Goal: Task Accomplishment & Management: Complete application form

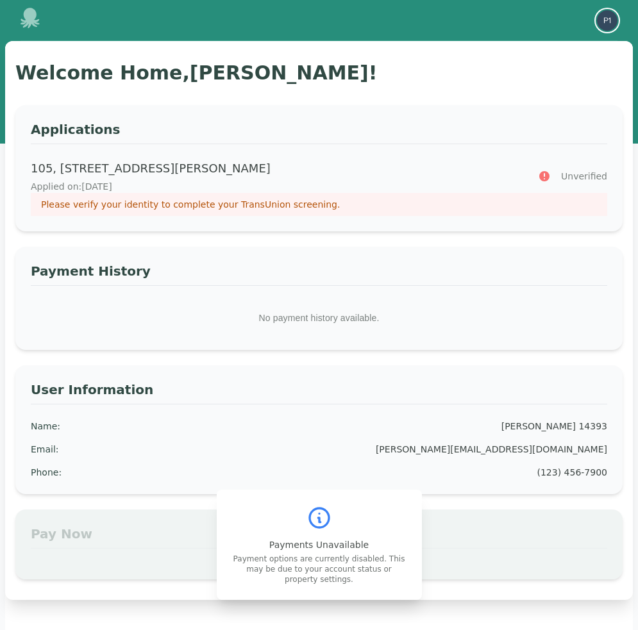
click at [608, 19] on img "button" at bounding box center [607, 20] width 21 height 21
click at [292, 203] on p "Please verify your identity to complete your TransUnion screening." at bounding box center [319, 204] width 556 height 13
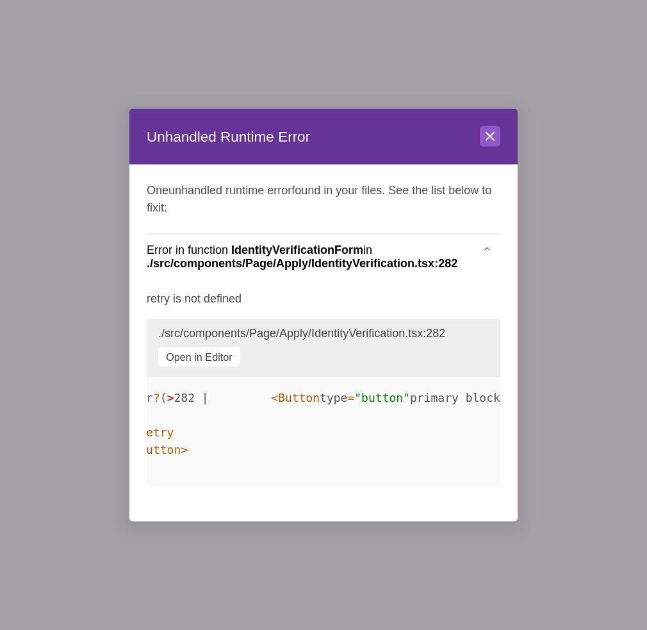
scroll to position [0, 134]
click at [489, 132] on icon at bounding box center [490, 136] width 8 height 8
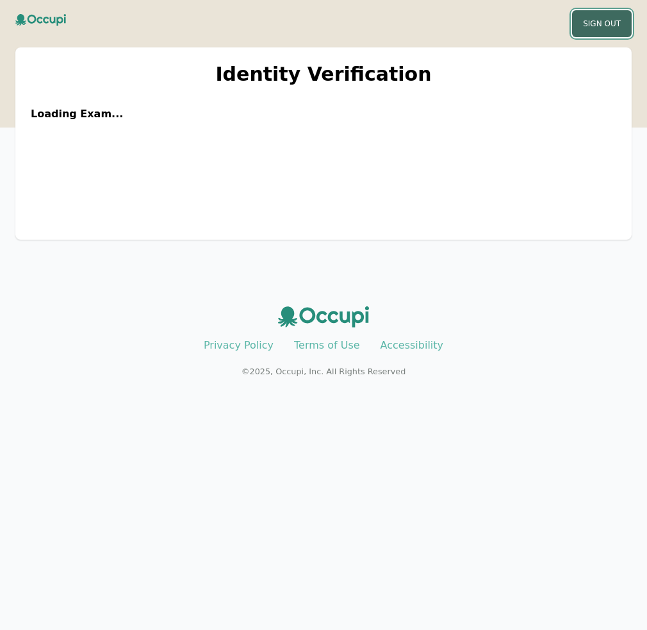
click at [582, 31] on button "Sign Out" at bounding box center [602, 23] width 60 height 27
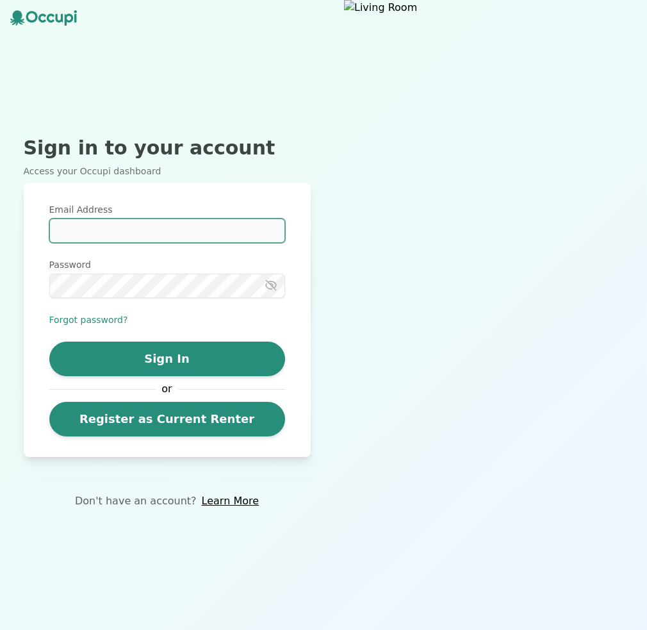
click at [162, 240] on input "Email Address" at bounding box center [167, 230] width 236 height 24
type input "**********"
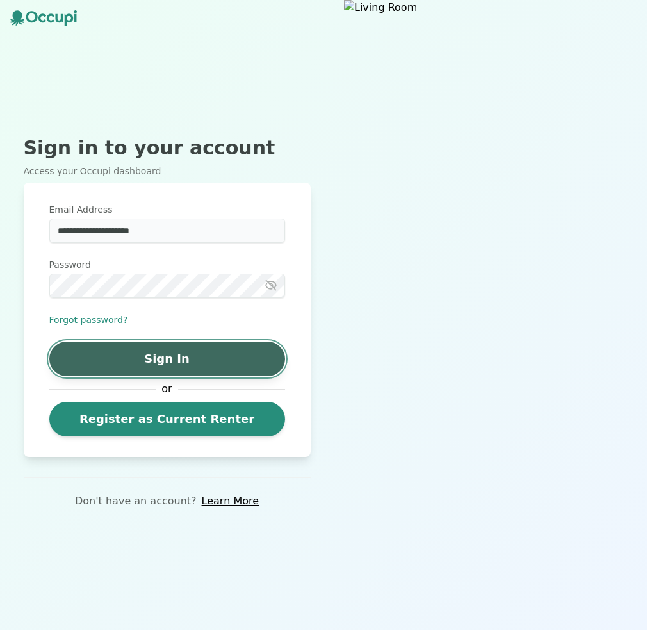
click at [158, 364] on button "Sign In" at bounding box center [167, 359] width 236 height 35
